Goal: Find contact information: Find contact information

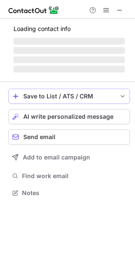
scroll to position [198, 135]
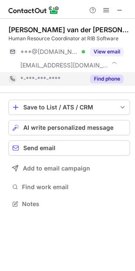
click at [94, 77] on button "Find phone" at bounding box center [107, 79] width 34 height 8
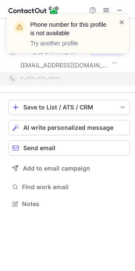
click at [124, 23] on span at bounding box center [122, 22] width 7 height 8
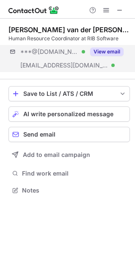
scroll to position [184, 135]
click at [98, 51] on button "View email" at bounding box center [107, 52] width 34 height 8
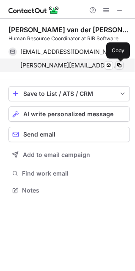
click at [120, 66] on span at bounding box center [119, 65] width 7 height 7
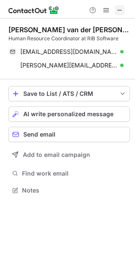
click at [120, 7] on span at bounding box center [120, 10] width 7 height 7
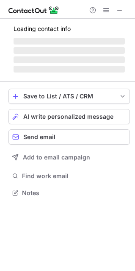
scroll to position [4, 4]
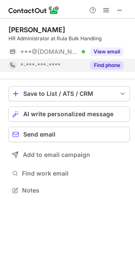
click at [100, 68] on button "Find phone" at bounding box center [107, 65] width 34 height 8
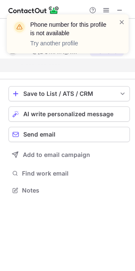
scroll to position [171, 135]
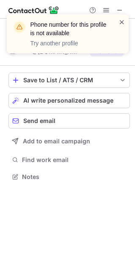
click at [119, 20] on span at bounding box center [122, 22] width 7 height 8
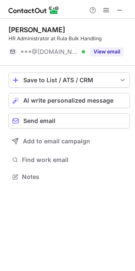
click at [118, 9] on div "Phone number for this profile is not available Try another profile" at bounding box center [68, 37] width 136 height 63
click at [121, 8] on span at bounding box center [120, 10] width 7 height 7
